Goal: Task Accomplishment & Management: Manage account settings

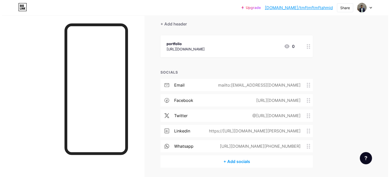
scroll to position [51, 0]
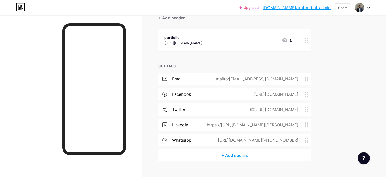
drag, startPoint x: 253, startPoint y: 128, endPoint x: 237, endPoint y: 119, distance: 17.6
click at [237, 119] on div "linkedin https://[URL][DOMAIN_NAME][PERSON_NAME]" at bounding box center [235, 124] width 152 height 12
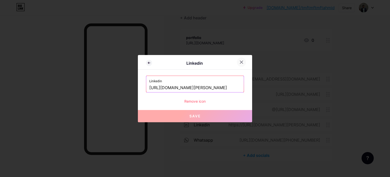
click at [242, 61] on icon at bounding box center [242, 62] width 4 height 4
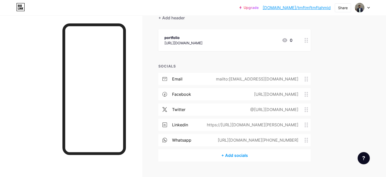
drag, startPoint x: 313, startPoint y: 125, endPoint x: 311, endPoint y: 127, distance: 3.0
click at [311, 127] on div "linkedin https://[URL][DOMAIN_NAME][PERSON_NAME]" at bounding box center [235, 124] width 152 height 12
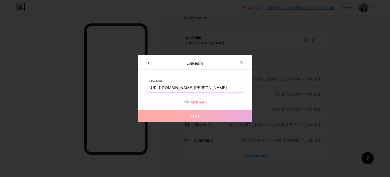
click at [355, 108] on div at bounding box center [195, 88] width 390 height 177
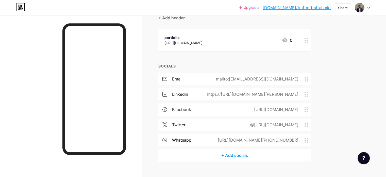
click at [260, 155] on div "+ Add socials" at bounding box center [235, 155] width 152 height 12
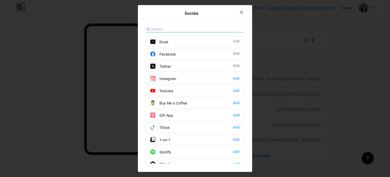
click at [161, 31] on input "text" at bounding box center [179, 28] width 56 height 5
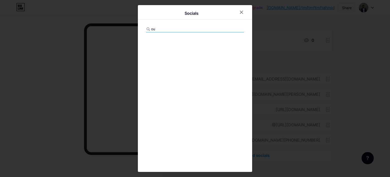
type input "o"
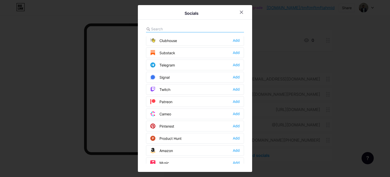
scroll to position [225, 0]
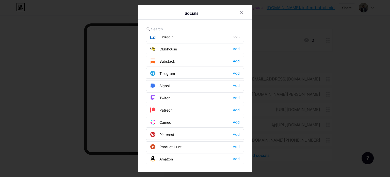
click at [167, 71] on div "Telegram" at bounding box center [162, 73] width 25 height 5
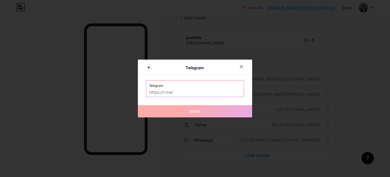
click at [193, 93] on input "text" at bounding box center [194, 92] width 91 height 9
click at [243, 66] on icon at bounding box center [242, 67] width 4 height 4
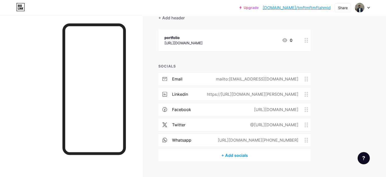
click at [256, 156] on div "+ Add socials" at bounding box center [235, 155] width 152 height 12
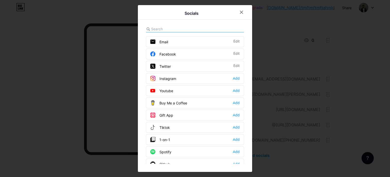
click at [380, 63] on div at bounding box center [195, 88] width 390 height 177
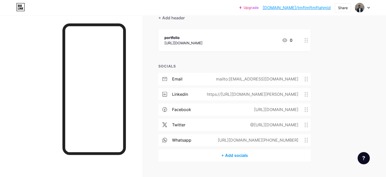
click at [265, 156] on div "+ Add socials" at bounding box center [235, 155] width 152 height 12
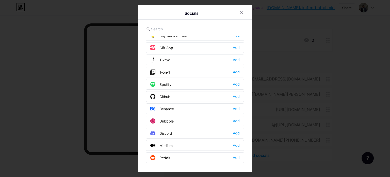
scroll to position [76, 0]
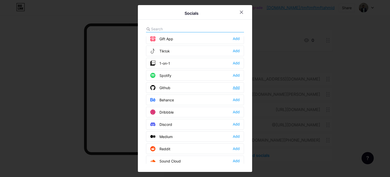
click at [234, 85] on div "Add" at bounding box center [236, 87] width 7 height 5
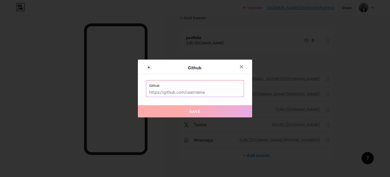
click at [202, 93] on input "text" at bounding box center [194, 92] width 91 height 9
click at [215, 90] on input "text" at bounding box center [194, 92] width 91 height 9
paste input "[URL][DOMAIN_NAME][PERSON_NAME]"
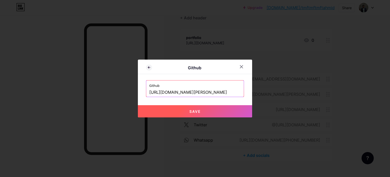
type input "[URL][DOMAIN_NAME][PERSON_NAME]"
click at [193, 111] on span "Save" at bounding box center [195, 111] width 11 height 4
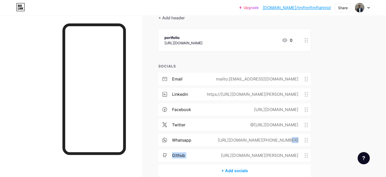
drag, startPoint x: 238, startPoint y: 155, endPoint x: 303, endPoint y: 118, distance: 75.4
click at [241, 130] on div "email mailto:[EMAIL_ADDRESS][DOMAIN_NAME] linkedin https://[URL][DOMAIN_NAME][P…" at bounding box center [235, 118] width 152 height 91
click at [378, 84] on div "Upgrade [DOMAIN_NAME]/tmftmf... [DOMAIN_NAME]/tmftmftmftahmid Share Switch acco…" at bounding box center [193, 75] width 386 height 253
click at [255, 170] on div "+ Add socials" at bounding box center [235, 170] width 152 height 12
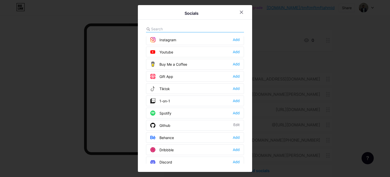
scroll to position [51, 0]
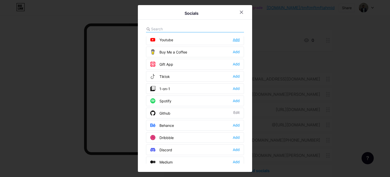
click at [235, 39] on div "Add" at bounding box center [236, 39] width 7 height 5
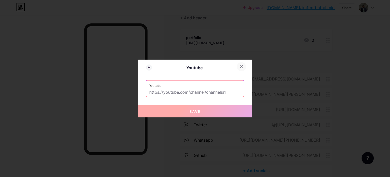
click at [241, 63] on div at bounding box center [241, 66] width 9 height 9
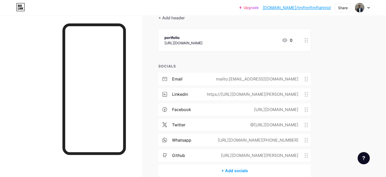
click at [251, 172] on div "+ Add socials" at bounding box center [235, 170] width 152 height 12
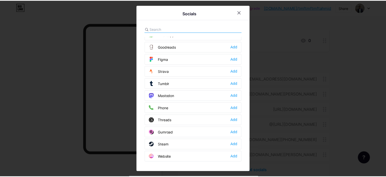
scroll to position [453, 0]
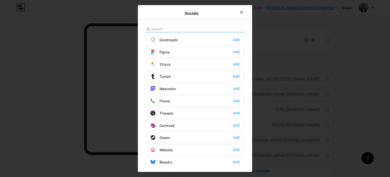
click at [296, 71] on div at bounding box center [195, 88] width 390 height 177
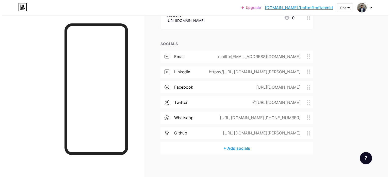
scroll to position [75, 0]
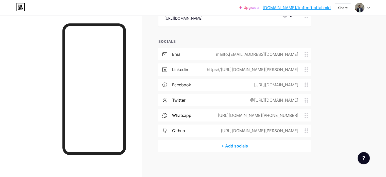
click at [260, 144] on div "+ Add socials" at bounding box center [235, 145] width 152 height 12
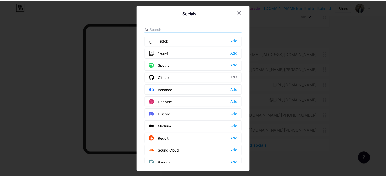
scroll to position [102, 0]
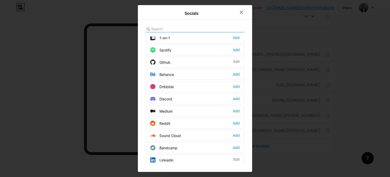
click at [362, 69] on div at bounding box center [195, 88] width 390 height 177
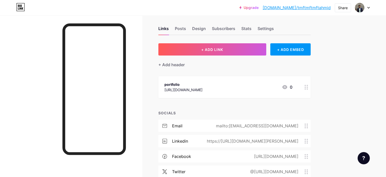
scroll to position [0, 0]
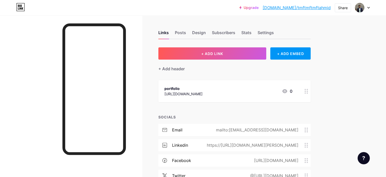
click at [288, 91] on icon at bounding box center [285, 91] width 6 height 6
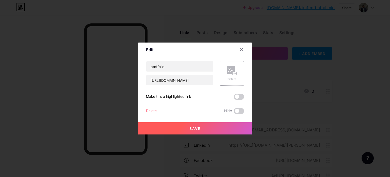
click at [235, 71] on rect at bounding box center [231, 70] width 8 height 8
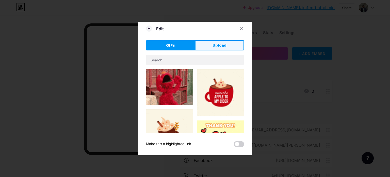
click at [213, 41] on button "Upload" at bounding box center [219, 45] width 49 height 10
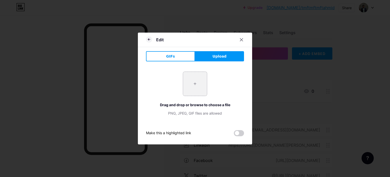
click at [197, 80] on input "file" at bounding box center [195, 84] width 24 height 24
type input "C:\fakepath\TMF.jpg"
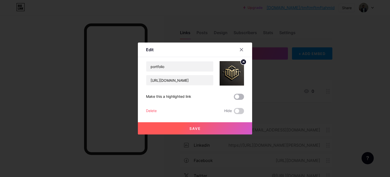
click at [241, 95] on span at bounding box center [239, 96] width 10 height 6
click at [234, 98] on input "checkbox" at bounding box center [234, 98] width 0 height 0
click at [204, 124] on button "Save" at bounding box center [195, 128] width 114 height 12
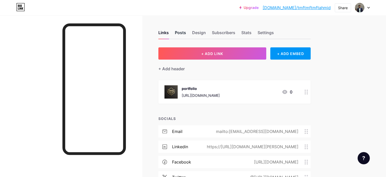
click at [186, 35] on div "Posts" at bounding box center [180, 33] width 11 height 9
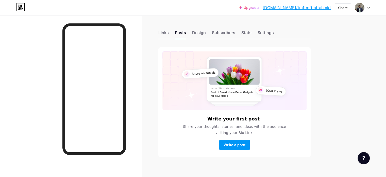
drag, startPoint x: 202, startPoint y: 33, endPoint x: 213, endPoint y: 33, distance: 11.2
click at [213, 33] on div "Links Posts Design Subscribers Stats Settings" at bounding box center [235, 30] width 152 height 18
click at [206, 34] on div "Design" at bounding box center [199, 33] width 14 height 9
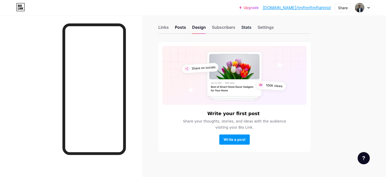
click at [252, 24] on div "Stats" at bounding box center [247, 28] width 10 height 9
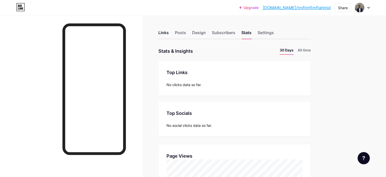
scroll to position [177, 386]
click at [169, 34] on div "Links" at bounding box center [164, 33] width 10 height 9
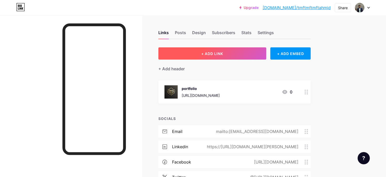
click at [212, 56] on button "+ ADD LINK" at bounding box center [213, 53] width 108 height 12
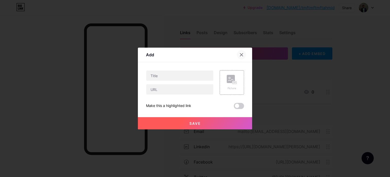
click at [244, 55] on div at bounding box center [241, 54] width 9 height 9
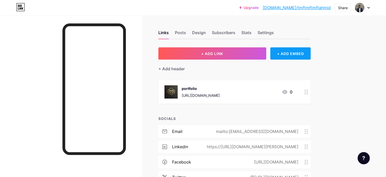
click at [311, 51] on div "+ ADD EMBED" at bounding box center [291, 53] width 40 height 12
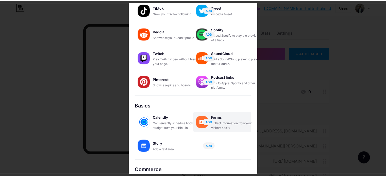
scroll to position [86, 0]
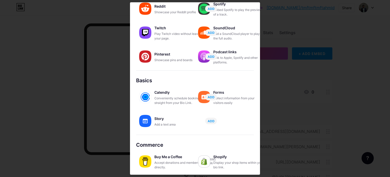
click at [282, 85] on div at bounding box center [195, 88] width 390 height 177
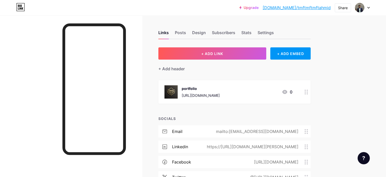
click at [308, 93] on icon at bounding box center [307, 91] width 4 height 5
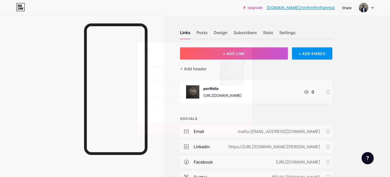
click at [239, 96] on span at bounding box center [239, 96] width 10 height 6
click at [234, 98] on input "checkbox" at bounding box center [234, 98] width 0 height 0
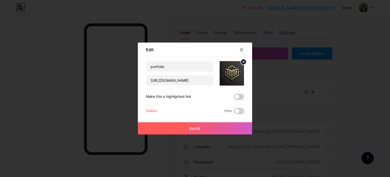
click at [198, 127] on span "Save" at bounding box center [195, 128] width 11 height 4
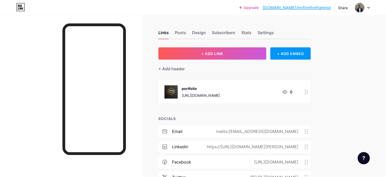
click at [220, 95] on div "[URL][DOMAIN_NAME]" at bounding box center [201, 94] width 38 height 5
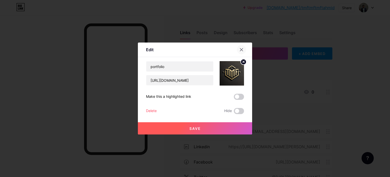
click at [241, 46] on div at bounding box center [241, 49] width 9 height 9
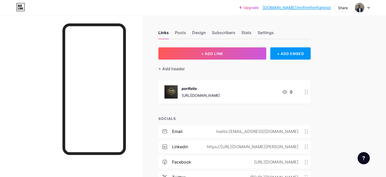
click at [220, 92] on div "[URL][DOMAIN_NAME]" at bounding box center [201, 94] width 38 height 5
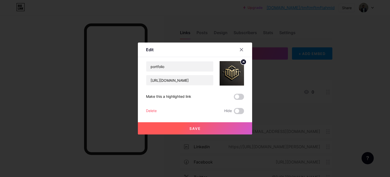
click at [245, 61] on circle at bounding box center [244, 62] width 6 height 6
click at [192, 130] on button "Save" at bounding box center [195, 128] width 114 height 12
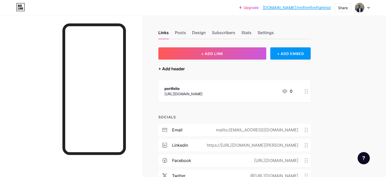
click at [185, 69] on div "+ Add header" at bounding box center [172, 69] width 26 height 6
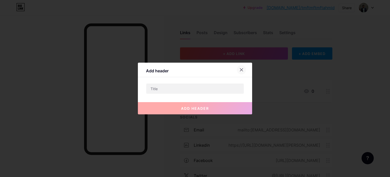
click at [240, 68] on icon at bounding box center [242, 70] width 4 height 4
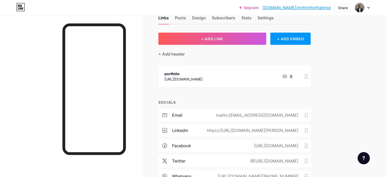
scroll to position [0, 0]
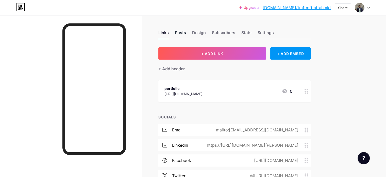
click at [186, 37] on div "Posts" at bounding box center [180, 33] width 11 height 9
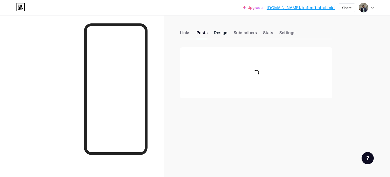
click at [224, 31] on div "Design" at bounding box center [221, 33] width 14 height 9
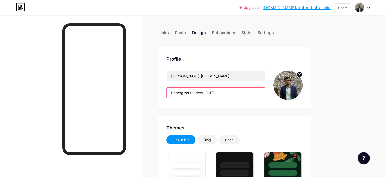
drag, startPoint x: 225, startPoint y: 91, endPoint x: 189, endPoint y: 93, distance: 35.6
click at [189, 93] on input "Undergrad Student, BUET" at bounding box center [216, 92] width 98 height 10
click at [206, 91] on input "Undergrad Student, BUET" at bounding box center [216, 92] width 98 height 10
click at [192, 92] on input "Undergrad Student, BUET" at bounding box center [216, 92] width 98 height 10
click at [211, 92] on input "Undergrad Student, BUET" at bounding box center [216, 92] width 98 height 10
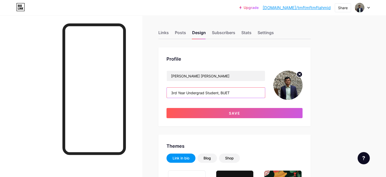
type input "Undergrad Student, BUET"
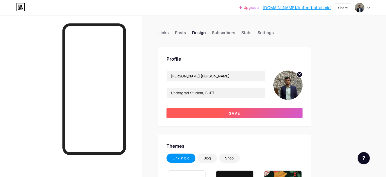
click at [230, 109] on button "Save" at bounding box center [235, 113] width 136 height 10
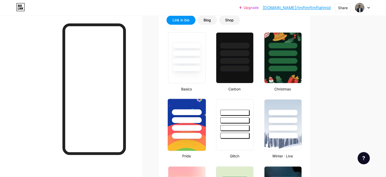
scroll to position [51, 0]
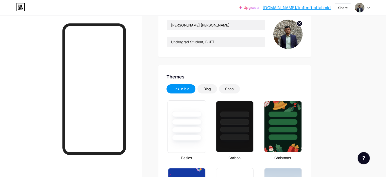
click at [202, 111] on div at bounding box center [187, 114] width 30 height 6
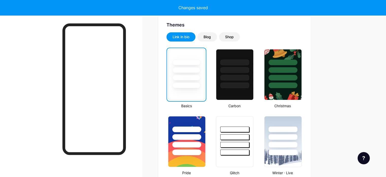
scroll to position [102, 0]
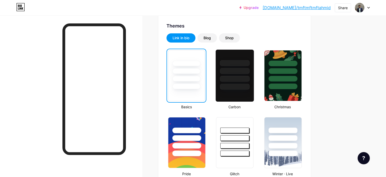
click at [250, 76] on div at bounding box center [235, 79] width 30 height 6
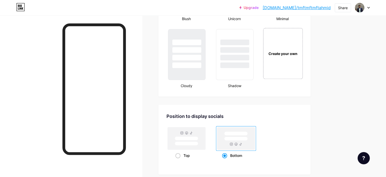
scroll to position [559, 0]
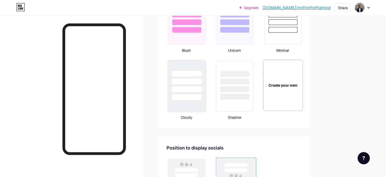
click at [206, 83] on div at bounding box center [187, 80] width 38 height 40
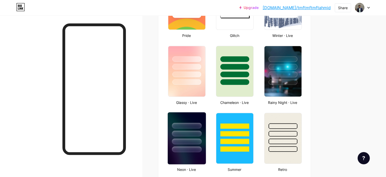
scroll to position [254, 0]
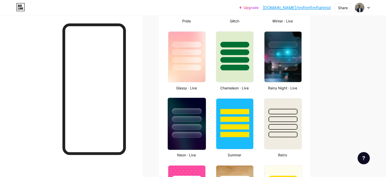
click at [202, 116] on div at bounding box center [187, 119] width 30 height 6
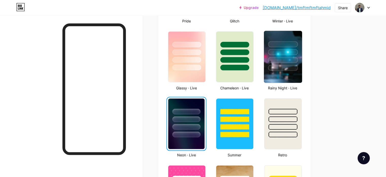
click at [298, 65] on div at bounding box center [283, 68] width 30 height 6
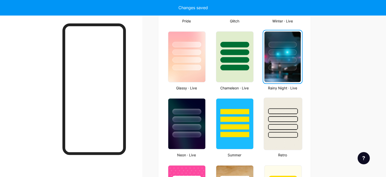
scroll to position [279, 0]
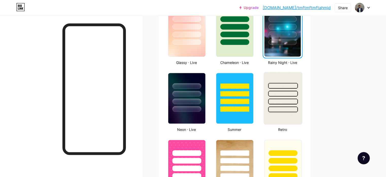
click at [298, 102] on div at bounding box center [283, 101] width 30 height 6
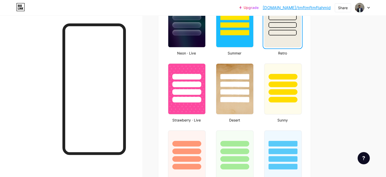
scroll to position [305, 0]
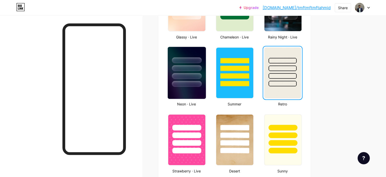
click at [199, 71] on div at bounding box center [187, 67] width 38 height 40
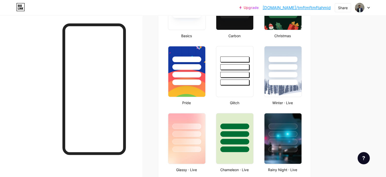
scroll to position [178, 0]
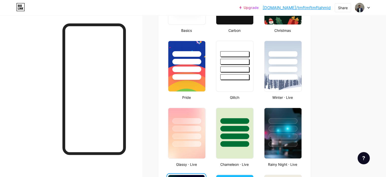
click at [368, 157] on div at bounding box center [364, 158] width 12 height 12
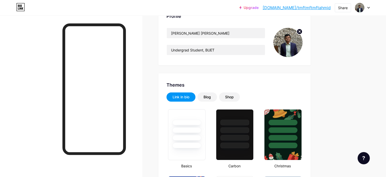
scroll to position [0, 0]
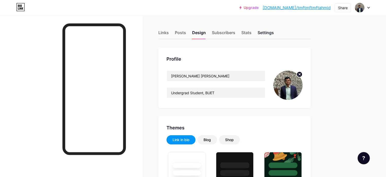
click at [274, 32] on div "Settings" at bounding box center [266, 33] width 16 height 9
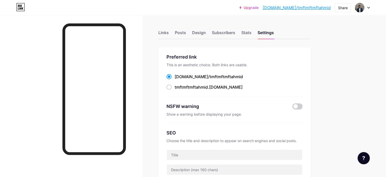
click at [301, 8] on link "[DOMAIN_NAME]/tmftmftmftahmid" at bounding box center [297, 8] width 68 height 6
click at [169, 32] on div "Links" at bounding box center [164, 33] width 10 height 9
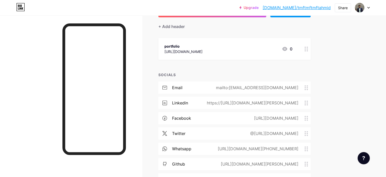
scroll to position [51, 0]
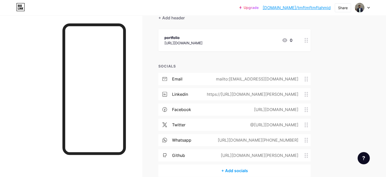
click at [293, 126] on div "@[URL][DOMAIN_NAME]" at bounding box center [273, 124] width 63 height 6
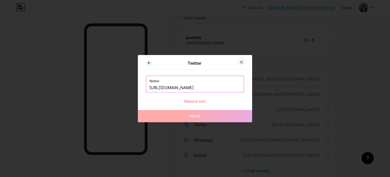
click at [240, 64] on icon at bounding box center [242, 62] width 4 height 4
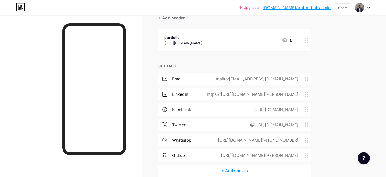
click at [296, 125] on div "@[URL][DOMAIN_NAME]" at bounding box center [273, 124] width 63 height 6
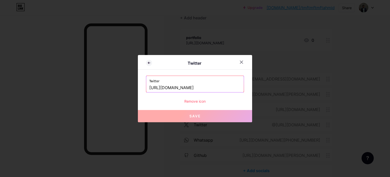
drag, startPoint x: 194, startPoint y: 87, endPoint x: 110, endPoint y: 84, distance: 84.7
click at [110, 84] on div "Twitter Twitter [URL][DOMAIN_NAME] Remove icon Save" at bounding box center [195, 88] width 390 height 177
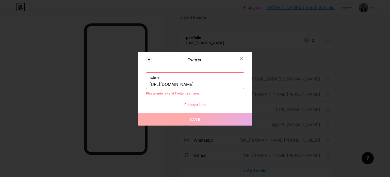
click at [149, 83] on input "[URL][DOMAIN_NAME]" at bounding box center [194, 84] width 91 height 9
click at [217, 78] on label "Twitter" at bounding box center [194, 76] width 91 height 8
click at [223, 77] on label "Twitter" at bounding box center [194, 76] width 91 height 8
click at [244, 59] on div at bounding box center [241, 58] width 9 height 9
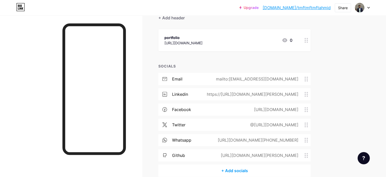
click at [269, 124] on div "@[URL][DOMAIN_NAME]" at bounding box center [273, 124] width 63 height 6
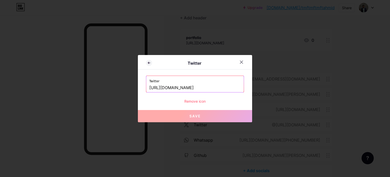
drag, startPoint x: 200, startPoint y: 89, endPoint x: 166, endPoint y: 89, distance: 33.8
click at [166, 89] on input "[URL][DOMAIN_NAME]" at bounding box center [194, 87] width 91 height 9
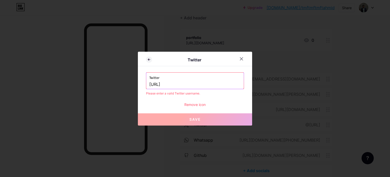
paste input ".com/FahimTm23"
type input "[URL][DOMAIN_NAME]"
click at [232, 70] on div "Twitter Twitter [URL][DOMAIN_NAME] Please enter a valid Twitter username. Remov…" at bounding box center [195, 89] width 114 height 74
click at [149, 62] on icon at bounding box center [149, 59] width 6 height 6
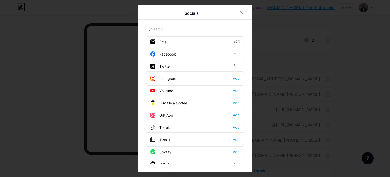
click at [235, 65] on div "Edit" at bounding box center [236, 66] width 6 height 5
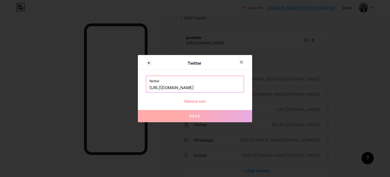
drag, startPoint x: 205, startPoint y: 86, endPoint x: 140, endPoint y: 86, distance: 64.5
click at [140, 86] on div "Twitter Twitter [URL][DOMAIN_NAME] Remove icon Save" at bounding box center [195, 88] width 114 height 67
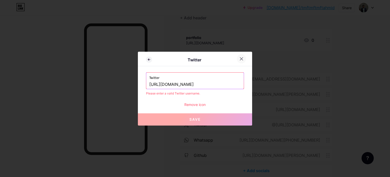
click at [243, 57] on icon at bounding box center [242, 59] width 4 height 4
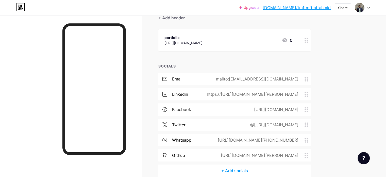
click at [305, 125] on div "@[URL][DOMAIN_NAME]" at bounding box center [273, 124] width 63 height 6
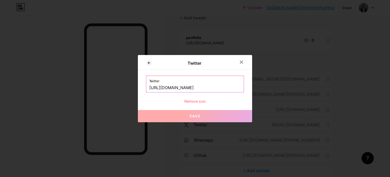
click at [217, 89] on input "[URL][DOMAIN_NAME]" at bounding box center [194, 87] width 91 height 9
drag, startPoint x: 215, startPoint y: 86, endPoint x: 123, endPoint y: 87, distance: 92.2
click at [123, 87] on div "Twitter Twitter [URL][DOMAIN_NAME] Remove icon Save" at bounding box center [195, 88] width 390 height 177
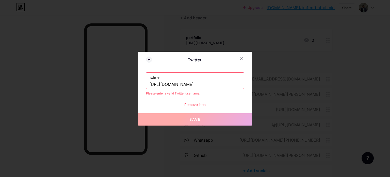
drag, startPoint x: 242, startPoint y: 61, endPoint x: 244, endPoint y: 73, distance: 11.8
click at [242, 61] on div at bounding box center [241, 58] width 9 height 9
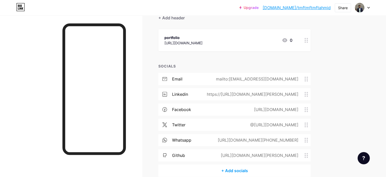
click at [258, 168] on div "+ Add socials" at bounding box center [235, 170] width 152 height 12
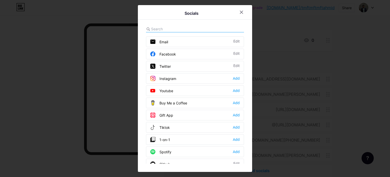
click at [162, 64] on div "Twitter" at bounding box center [160, 66] width 21 height 5
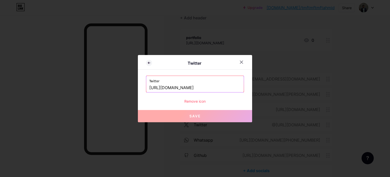
click at [198, 100] on div "Remove icon" at bounding box center [195, 100] width 98 height 5
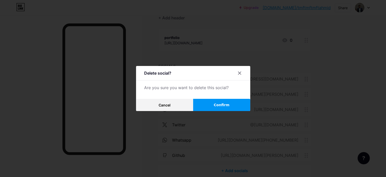
click at [219, 107] on button "Confirm" at bounding box center [221, 105] width 57 height 12
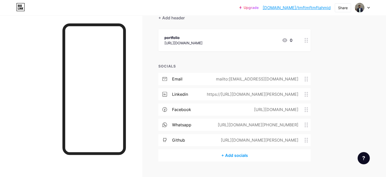
click at [246, 153] on div "+ Add socials" at bounding box center [235, 155] width 152 height 12
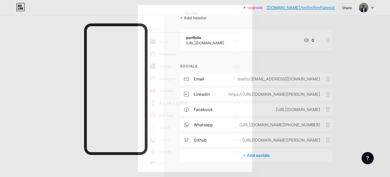
click at [238, 66] on div "Add" at bounding box center [236, 66] width 7 height 5
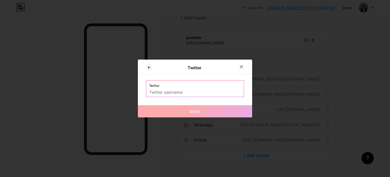
click at [173, 94] on input "text" at bounding box center [194, 92] width 91 height 9
paste input "[URL][DOMAIN_NAME]"
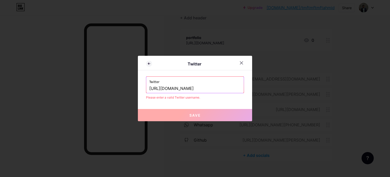
type input "[URL][DOMAIN_NAME]"
click at [149, 87] on div "Twitter [URL][DOMAIN_NAME]" at bounding box center [195, 84] width 98 height 16
click at [241, 63] on icon at bounding box center [242, 63] width 4 height 4
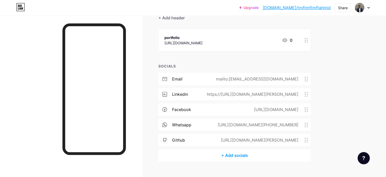
click at [258, 155] on div "+ Add socials" at bounding box center [235, 155] width 152 height 12
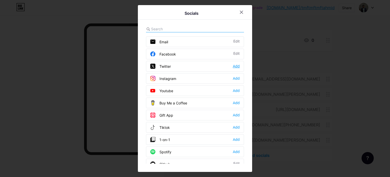
click at [239, 65] on div "Add" at bounding box center [236, 66] width 7 height 5
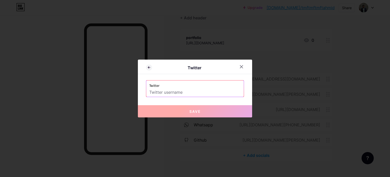
click at [228, 90] on input "text" at bounding box center [194, 92] width 91 height 9
paste input "[URL][DOMAIN_NAME]"
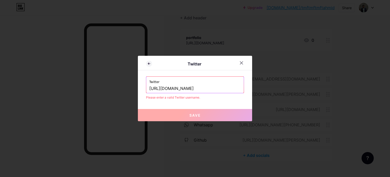
click at [160, 89] on input "[URL][DOMAIN_NAME]" at bounding box center [194, 88] width 91 height 9
click at [151, 88] on input "[URL][DOMAIN_NAME]" at bounding box center [194, 88] width 91 height 9
click at [150, 87] on input "[URL][DOMAIN_NAME]" at bounding box center [194, 88] width 91 height 9
click at [151, 87] on input "[URL][DOMAIN_NAME]" at bounding box center [194, 88] width 91 height 9
type input "[URL][DOMAIN_NAME]"
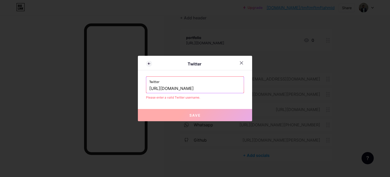
click at [199, 80] on label "Twitter" at bounding box center [194, 80] width 91 height 8
click at [195, 121] on div at bounding box center [195, 88] width 390 height 177
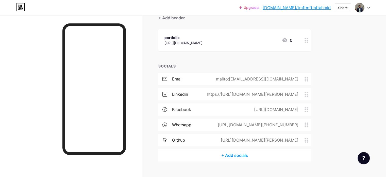
click at [195, 120] on div "whatsapp [URL][DOMAIN_NAME][PHONE_NUMBER]" at bounding box center [235, 124] width 152 height 12
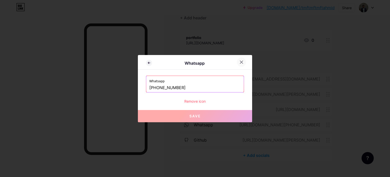
click at [240, 61] on icon at bounding box center [242, 62] width 4 height 4
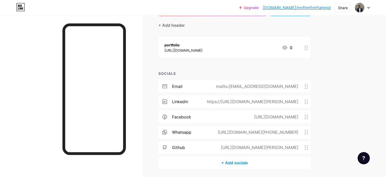
scroll to position [60, 0]
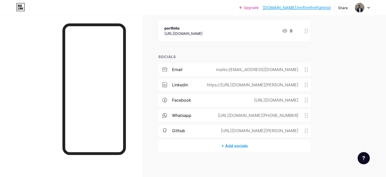
drag, startPoint x: 254, startPoint y: 98, endPoint x: 255, endPoint y: 109, distance: 11.0
click at [255, 109] on div "email mailto:[EMAIL_ADDRESS][DOMAIN_NAME] linkedin https://[URL][DOMAIN_NAME][P…" at bounding box center [235, 101] width 152 height 76
drag, startPoint x: 255, startPoint y: 128, endPoint x: 264, endPoint y: 119, distance: 13.3
click at [264, 119] on div "email mailto:[EMAIL_ADDRESS][DOMAIN_NAME] linkedin https://[URL][DOMAIN_NAME][P…" at bounding box center [235, 101] width 152 height 76
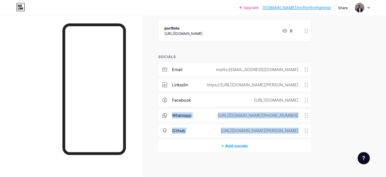
drag, startPoint x: 328, startPoint y: 133, endPoint x: 329, endPoint y: 96, distance: 36.3
click at [311, 96] on div "email mailto:[EMAIL_ADDRESS][DOMAIN_NAME] linkedin https://[URL][DOMAIN_NAME][P…" at bounding box center [235, 101] width 152 height 76
click at [332, 111] on div "Links Posts Design Subscribers Stats Settings + ADD LINK + ADD EMBED + Add head…" at bounding box center [166, 66] width 332 height 222
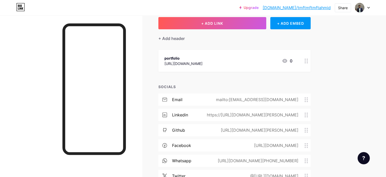
scroll to position [0, 0]
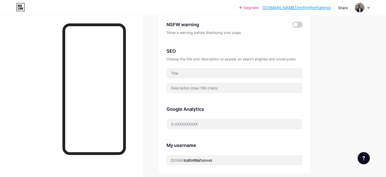
scroll to position [102, 0]
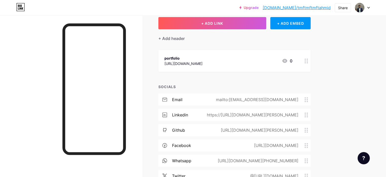
scroll to position [51, 0]
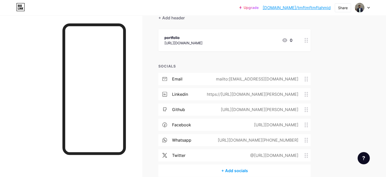
drag, startPoint x: 274, startPoint y: 157, endPoint x: 296, endPoint y: 148, distance: 24.4
click at [293, 147] on div "email mailto:[EMAIL_ADDRESS][DOMAIN_NAME] linkedin https://[URL][DOMAIN_NAME][P…" at bounding box center [235, 118] width 152 height 91
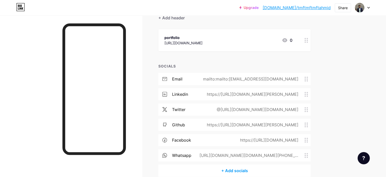
click at [332, 87] on div "Links Posts Design Subscribers Stats Settings + ADD LINK + ADD EMBED + Add head…" at bounding box center [166, 82] width 332 height 237
click at [360, 63] on div "Upgrade [DOMAIN_NAME]/tmftmf... [DOMAIN_NAME]/tmftmftmftahmid Share Switch acco…" at bounding box center [193, 75] width 386 height 253
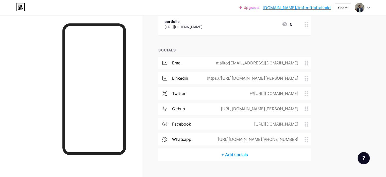
scroll to position [75, 0]
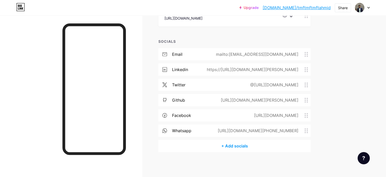
click at [332, 76] on div "Links Posts Design Subscribers Stats Settings + ADD LINK + ADD EMBED + Add head…" at bounding box center [166, 58] width 332 height 237
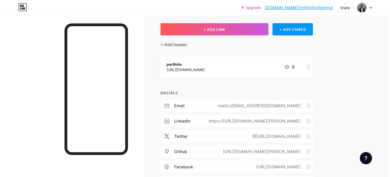
scroll to position [51, 0]
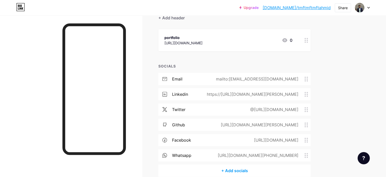
click at [203, 42] on div "[URL][DOMAIN_NAME]" at bounding box center [184, 42] width 38 height 5
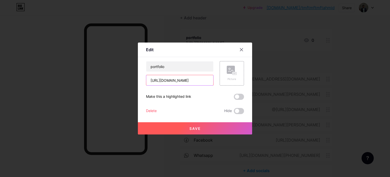
click at [202, 81] on input "[URL][DOMAIN_NAME]" at bounding box center [179, 80] width 67 height 10
paste input "view/[PERSON_NAME]"
type input "[URL][DOMAIN_NAME][PERSON_NAME]"
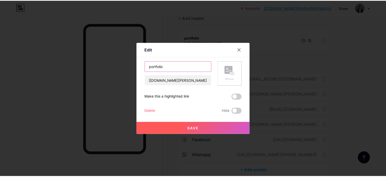
scroll to position [0, 0]
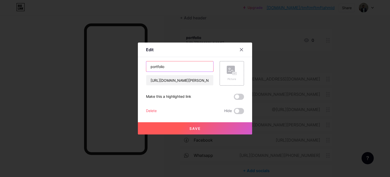
click at [149, 66] on input "portfolio" at bounding box center [179, 66] width 67 height 10
type input "Portfolio"
click at [186, 125] on button "Save" at bounding box center [195, 128] width 114 height 12
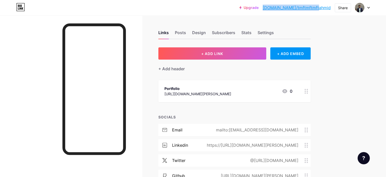
drag, startPoint x: 283, startPoint y: 5, endPoint x: 331, endPoint y: 13, distance: 49.4
click at [331, 13] on div "Upgrade [DOMAIN_NAME]/tmftmf... [DOMAIN_NAME]/tmftmftmftahmid Share Switch acco…" at bounding box center [193, 7] width 386 height 15
copy link "[DOMAIN_NAME]/tmftmftmftahmid"
click at [338, 6] on div "Share" at bounding box center [343, 7] width 16 height 9
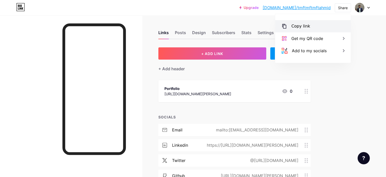
click at [308, 24] on div "Copy link" at bounding box center [301, 26] width 19 height 6
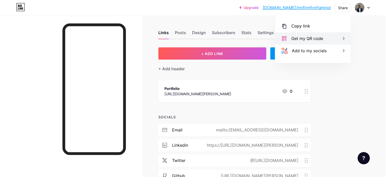
click at [342, 37] on icon at bounding box center [344, 38] width 6 height 6
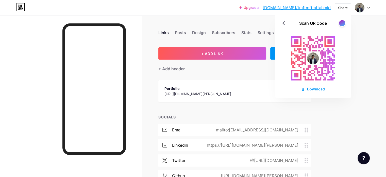
click at [314, 88] on div "Download" at bounding box center [313, 88] width 24 height 5
click at [317, 7] on link "[DOMAIN_NAME]/tmftmftmftahmid" at bounding box center [297, 8] width 68 height 6
